Goal: Task Accomplishment & Management: Use online tool/utility

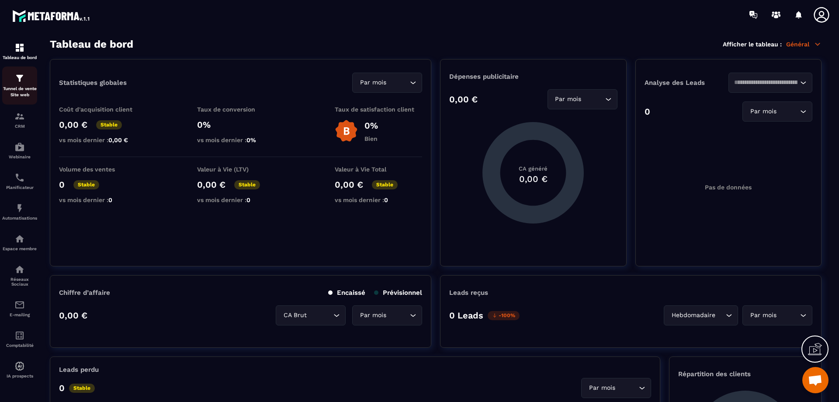
click at [23, 82] on img at bounding box center [19, 78] width 10 height 10
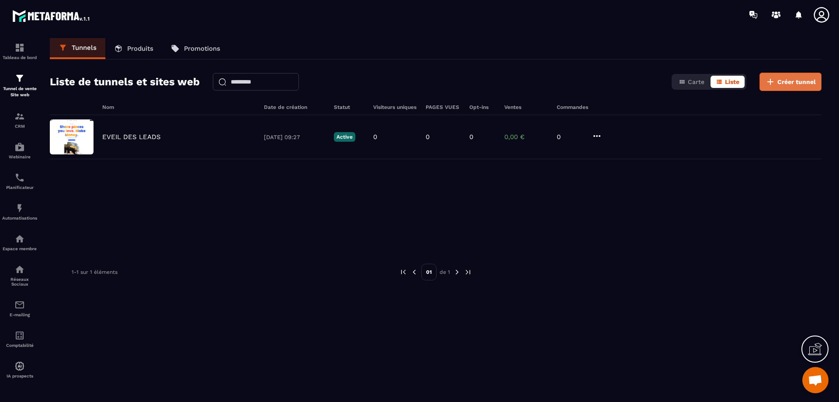
click at [774, 85] on icon at bounding box center [770, 81] width 10 height 10
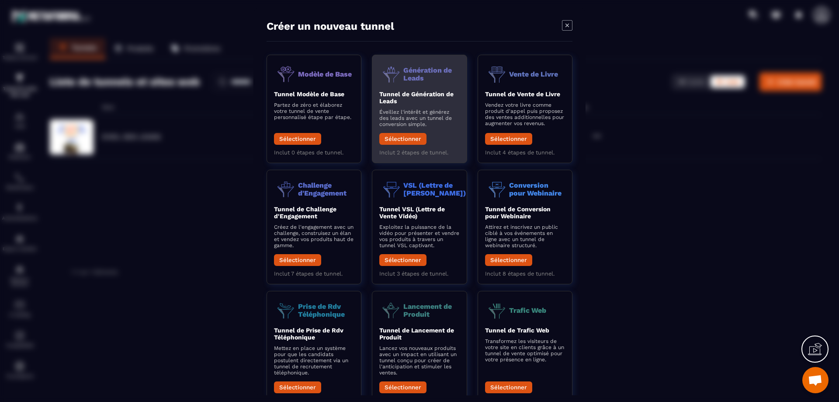
click at [417, 132] on div "Tunnel de Génération de Leads Éveillez l'intérêt et générez des leads avec un t…" at bounding box center [419, 119] width 80 height 59
click at [410, 93] on b "Tunnel de Génération de Leads" at bounding box center [416, 97] width 74 height 14
click at [400, 141] on button "Sélectionner" at bounding box center [402, 139] width 47 height 12
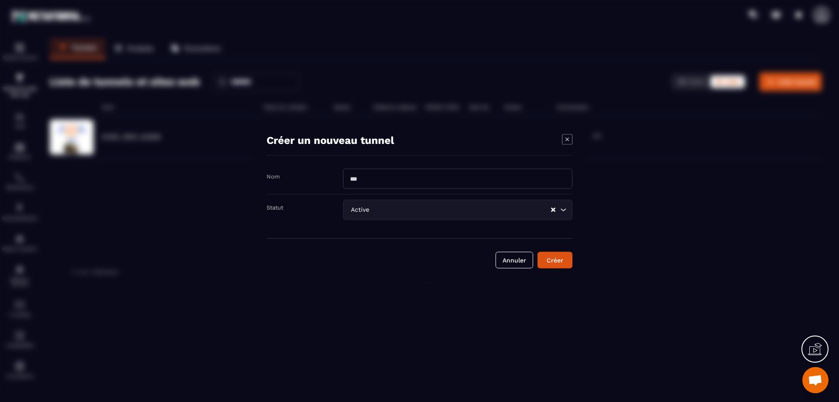
click at [391, 177] on input "Modal window" at bounding box center [457, 178] width 229 height 20
type input "**********"
click at [535, 212] on input "Search for option" at bounding box center [460, 210] width 179 height 10
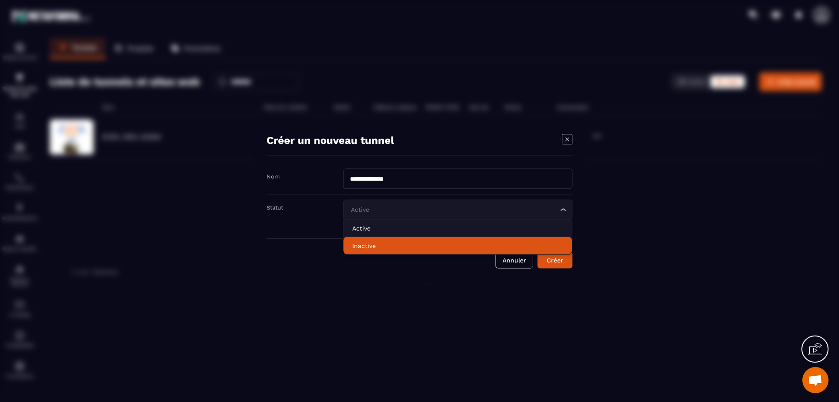
click at [413, 244] on p "Inactive" at bounding box center [457, 245] width 211 height 9
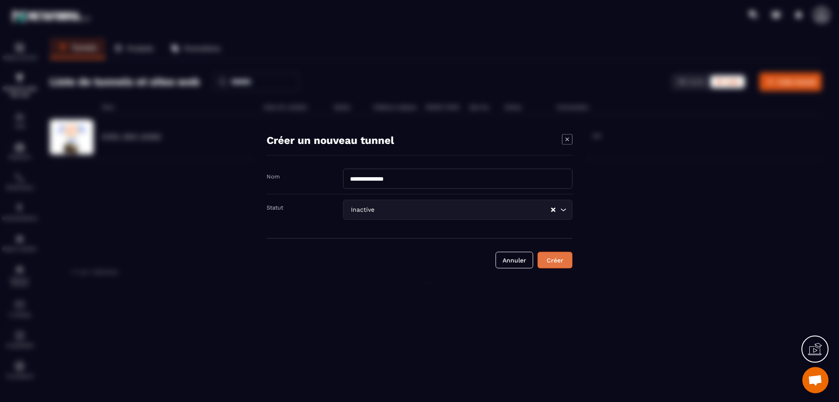
click at [562, 258] on div "Créer" at bounding box center [555, 259] width 24 height 9
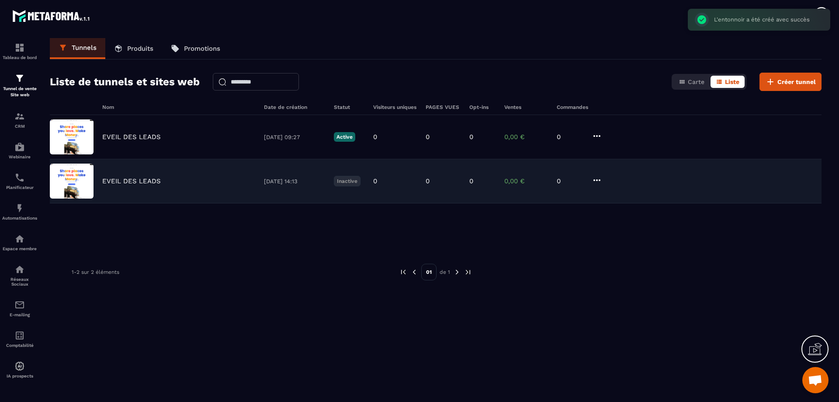
click at [139, 181] on p "EVEIL DES LEADS" at bounding box center [131, 181] width 59 height 8
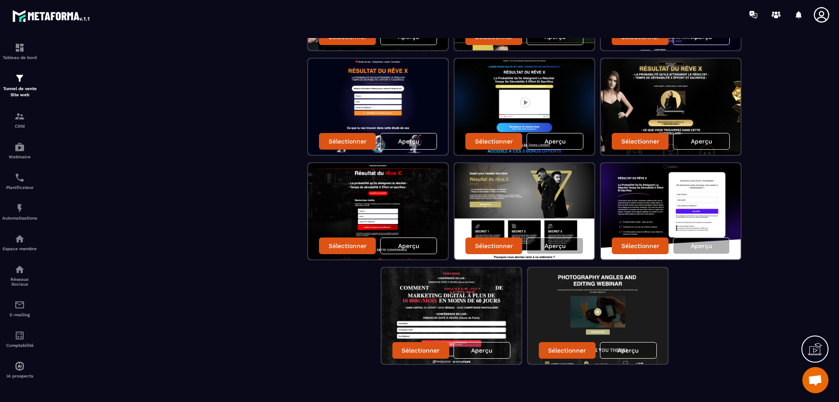
scroll to position [680, 0]
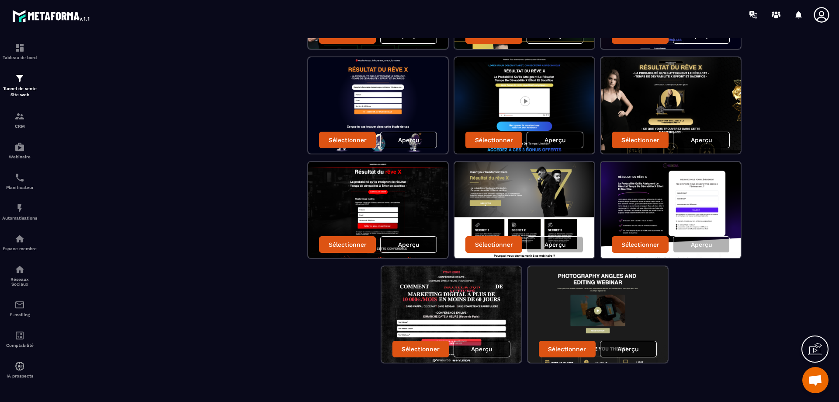
click at [633, 347] on p "Aperçu" at bounding box center [628, 348] width 21 height 7
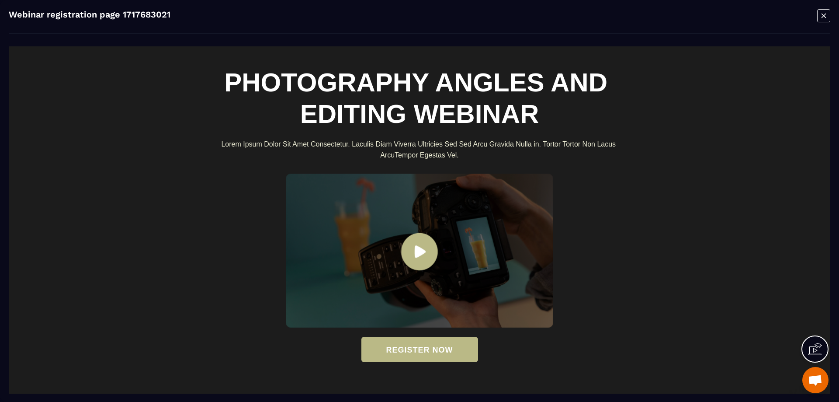
scroll to position [0, 0]
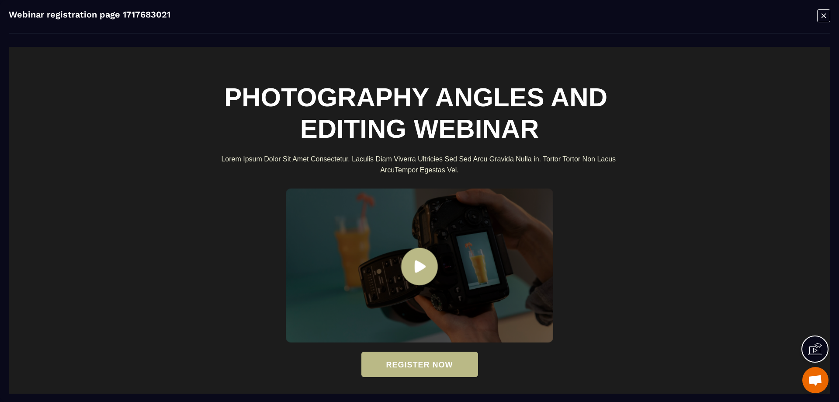
click at [823, 17] on icon "Modal window" at bounding box center [824, 15] width 4 height 4
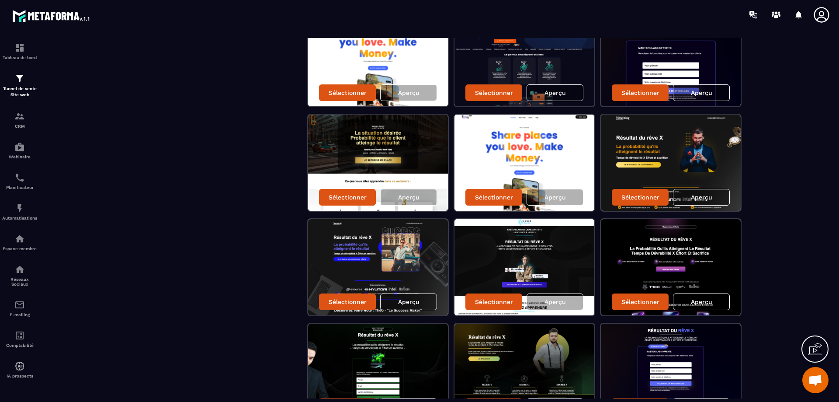
scroll to position [330, 0]
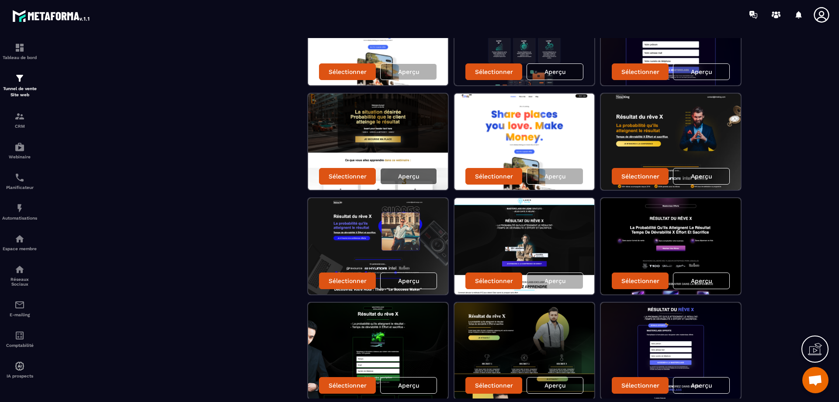
click at [425, 179] on div "Aperçu" at bounding box center [408, 176] width 57 height 17
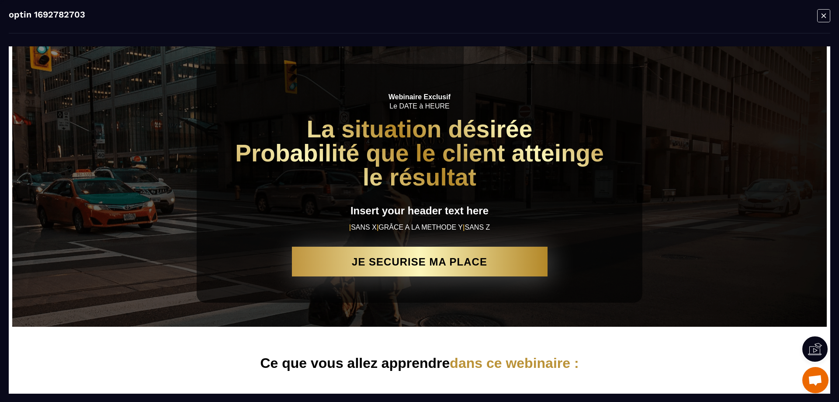
scroll to position [0, 0]
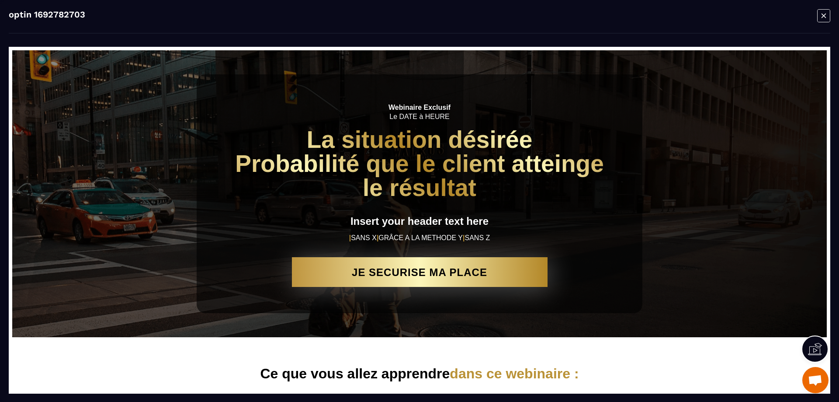
click at [827, 19] on icon "Modal window" at bounding box center [823, 16] width 13 height 14
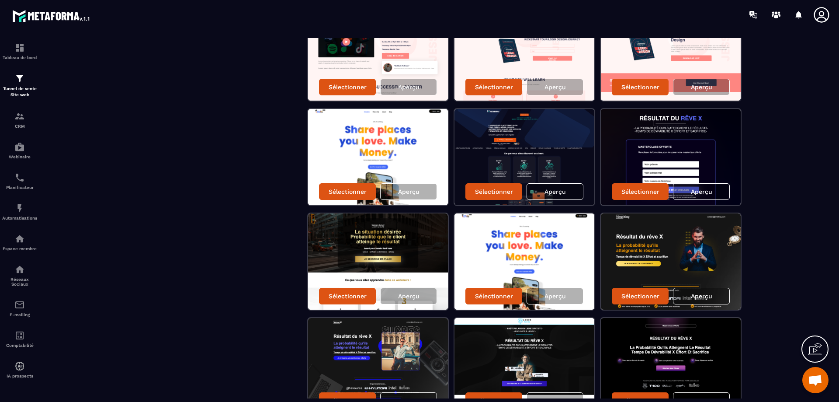
scroll to position [219, 0]
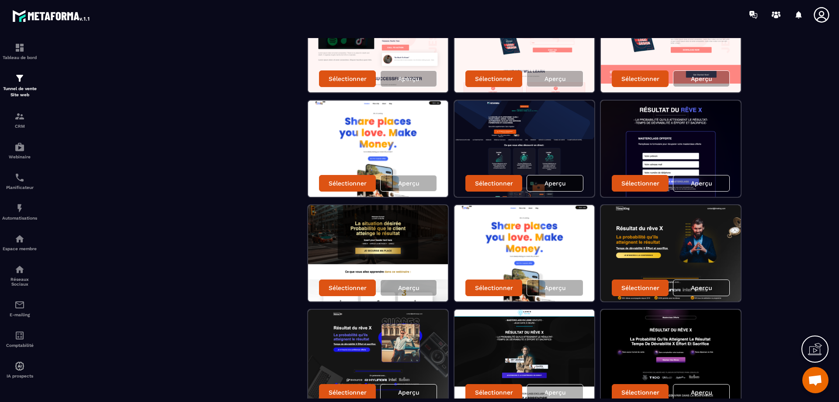
click at [564, 182] on p "Aperçu" at bounding box center [555, 183] width 21 height 7
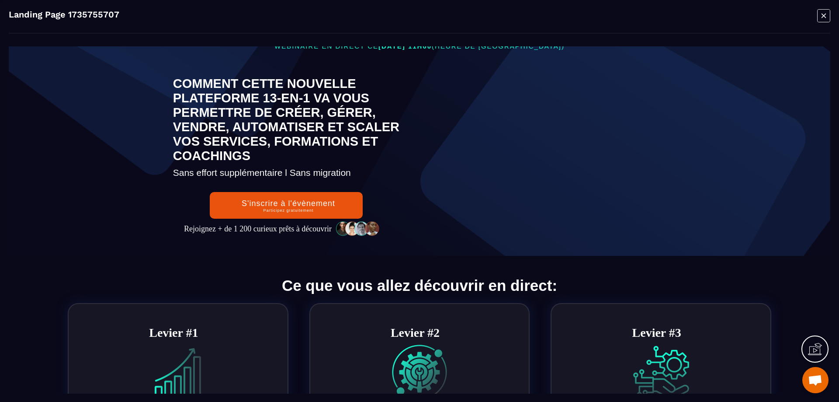
scroll to position [87, 0]
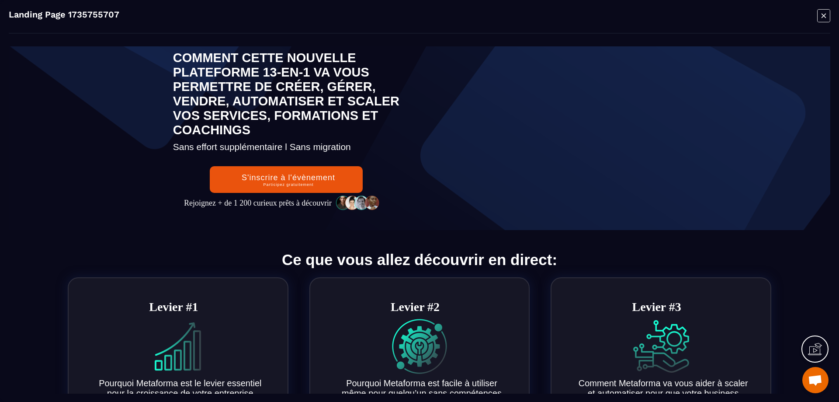
click at [232, 6] on div "Landing Page 1735755707" at bounding box center [419, 201] width 839 height 402
click at [213, 6] on div "Landing Page 1735755707" at bounding box center [419, 201] width 839 height 402
click at [826, 16] on icon "Modal window" at bounding box center [823, 16] width 13 height 14
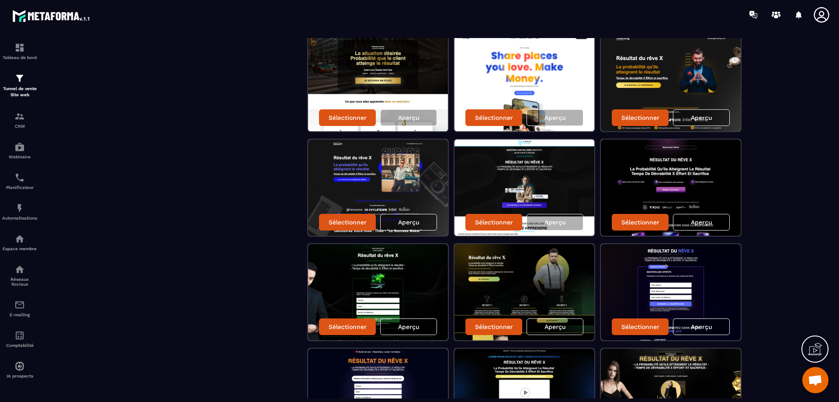
scroll to position [393, 0]
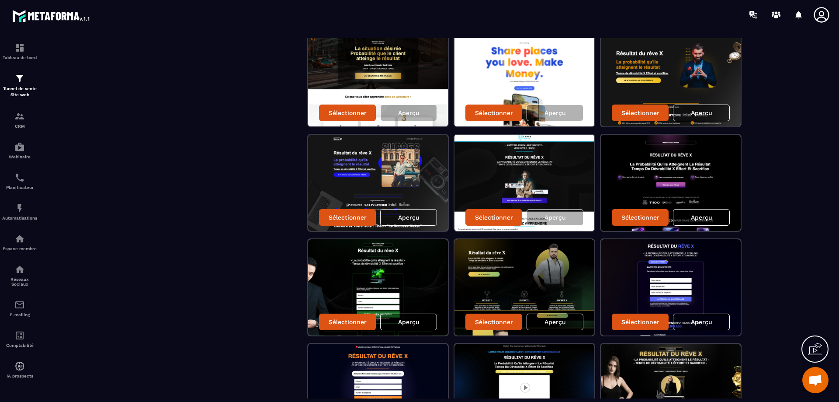
click at [708, 220] on p "Aperçu" at bounding box center [701, 217] width 21 height 7
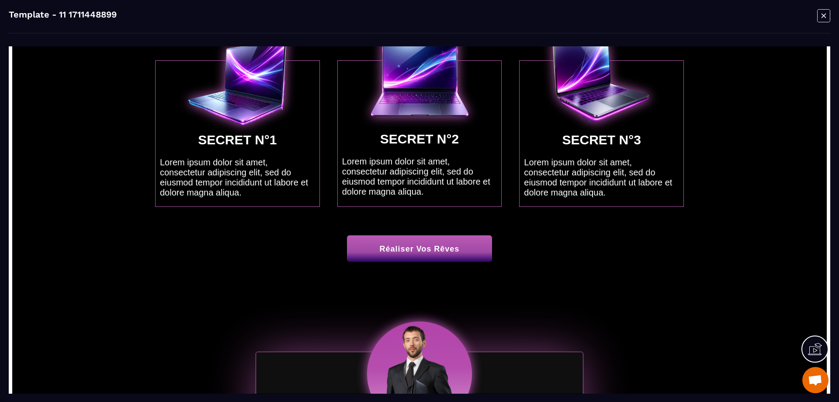
scroll to position [0, 0]
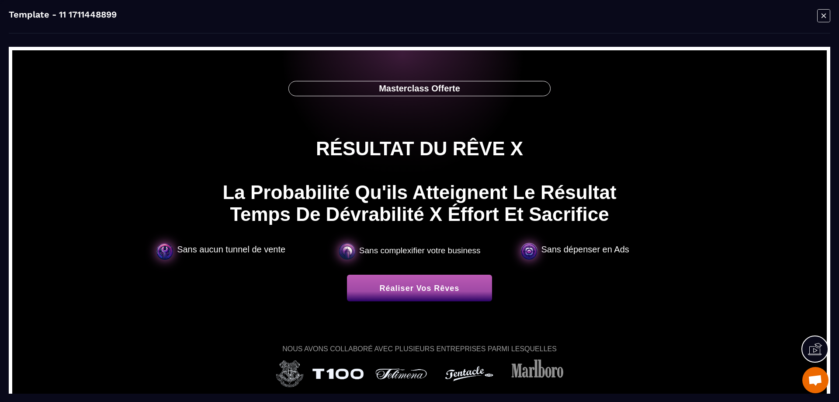
click at [825, 24] on div "Modal window" at bounding box center [823, 16] width 13 height 15
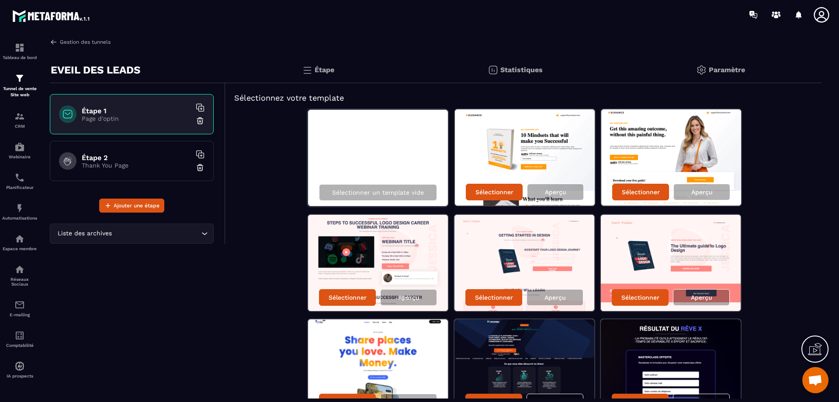
click at [58, 45] on link "Gestion des tunnels" at bounding box center [80, 42] width 61 height 8
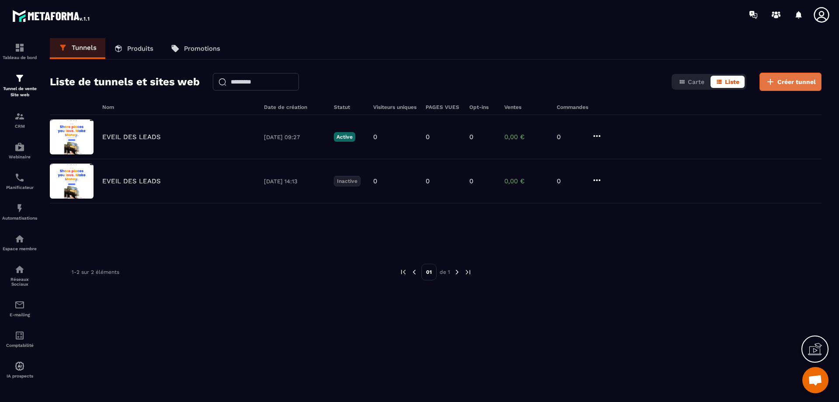
click at [777, 83] on button "Créer tunnel" at bounding box center [791, 82] width 62 height 18
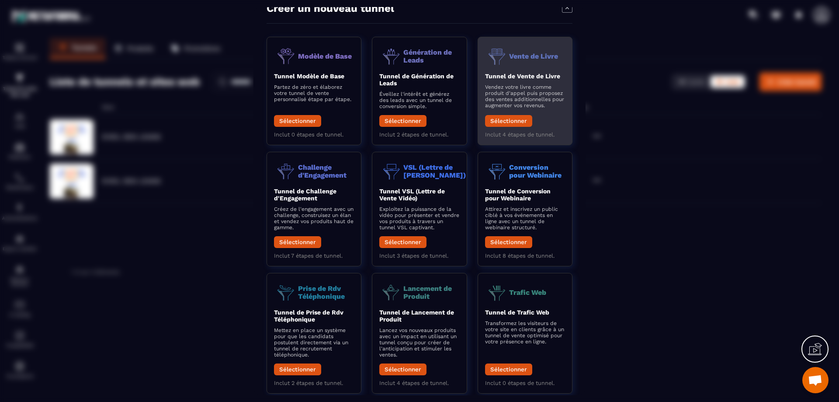
scroll to position [35, 0]
